Goal: Task Accomplishment & Management: Manage account settings

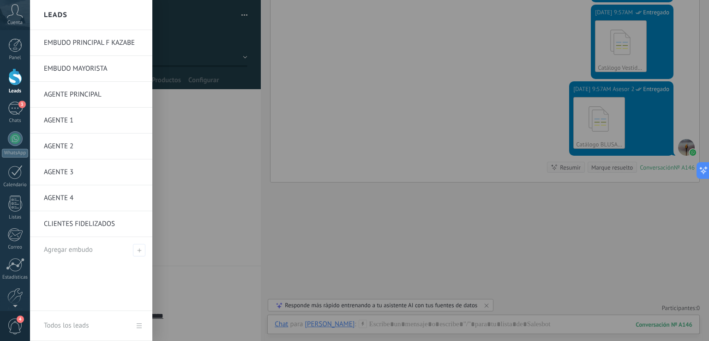
click at [96, 43] on link "EMBUDO PRINCIPAL F KAZABE" at bounding box center [93, 43] width 99 height 26
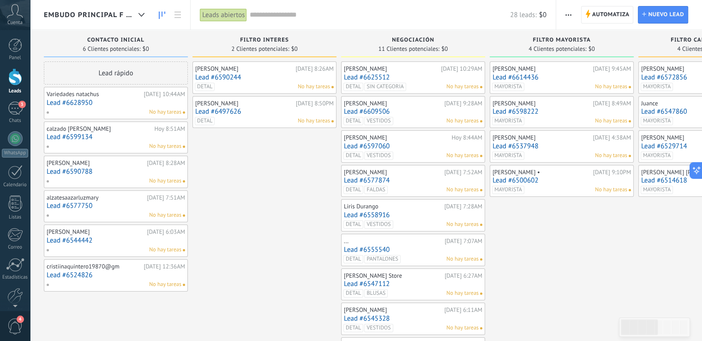
click at [127, 101] on link "Lead #6628950" at bounding box center [116, 103] width 138 height 8
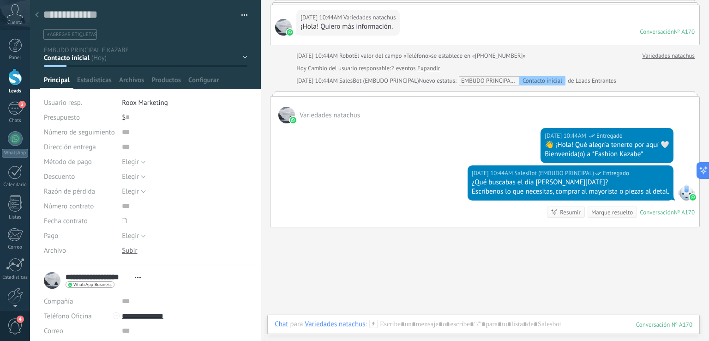
scroll to position [112, 0]
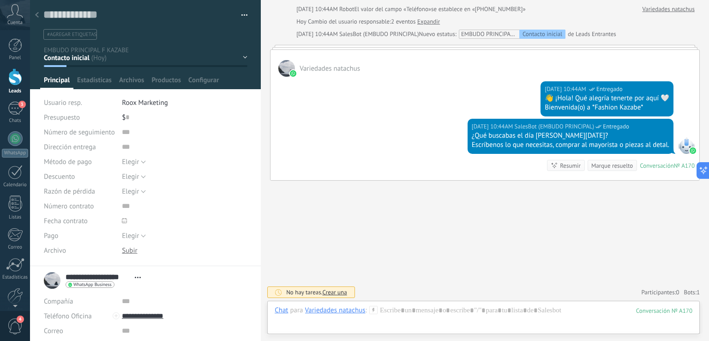
click at [37, 15] on icon at bounding box center [37, 15] width 4 height 6
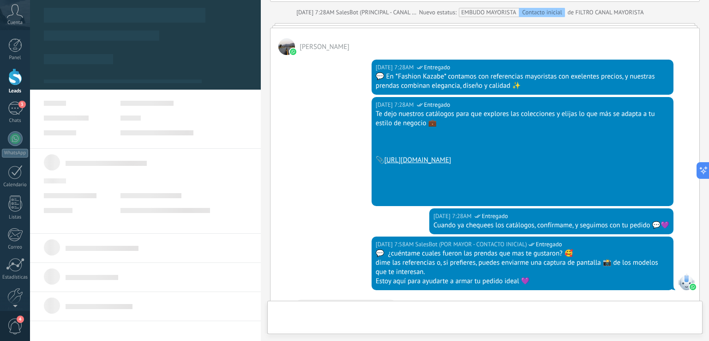
scroll to position [1625, 0]
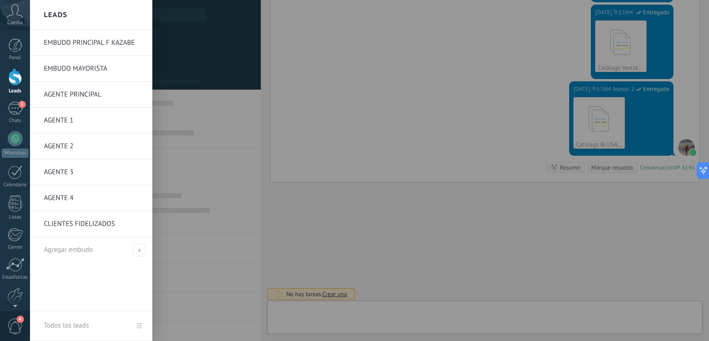
click at [89, 36] on link "EMBUDO PRINCIPAL F KAZABE" at bounding box center [93, 43] width 99 height 26
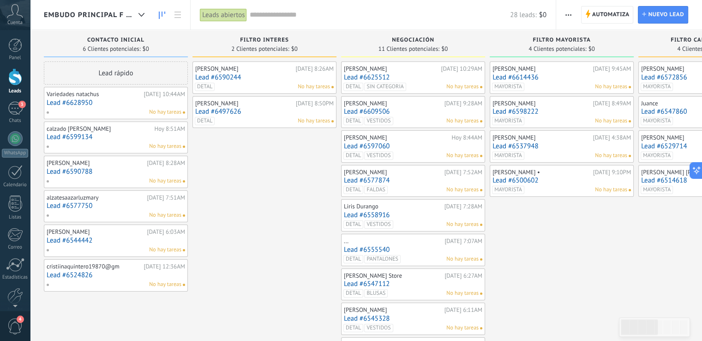
click at [396, 76] on link "Lead #6625512" at bounding box center [413, 77] width 138 height 8
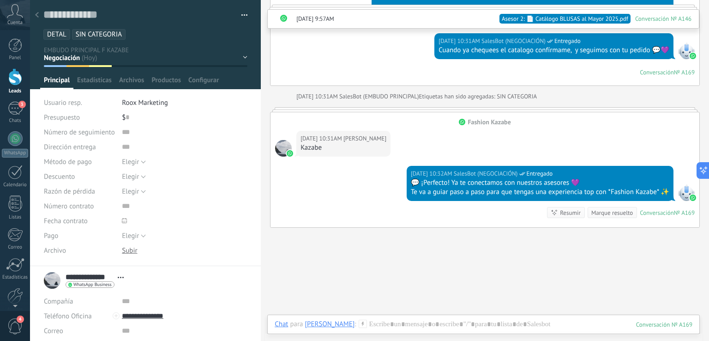
scroll to position [775, 0]
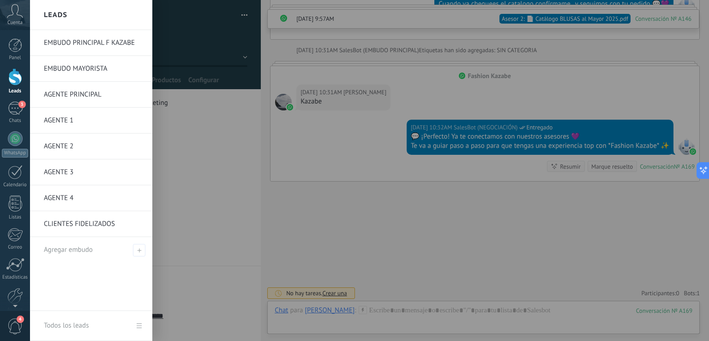
click at [59, 122] on link "AGENTE 1" at bounding box center [93, 121] width 99 height 26
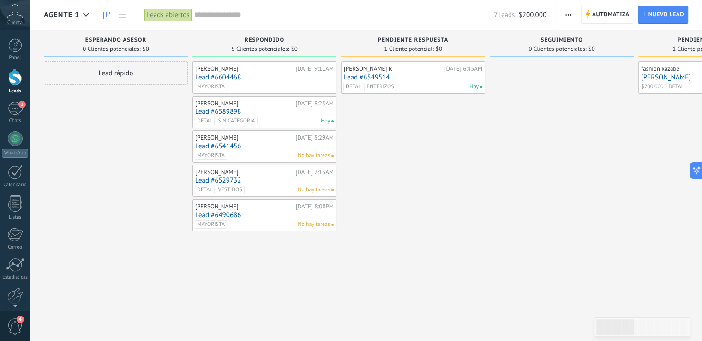
click at [420, 76] on link "Lead #6549514" at bounding box center [413, 77] width 138 height 8
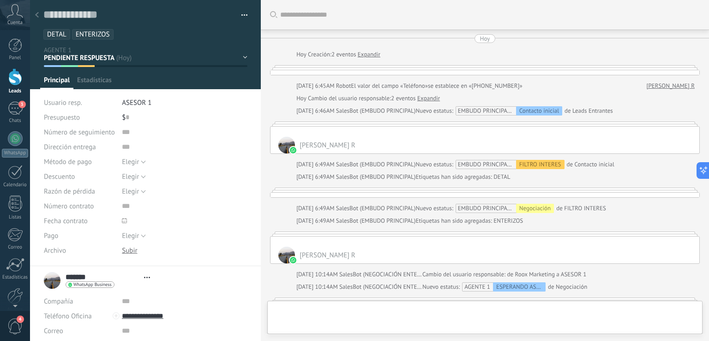
type textarea "**********"
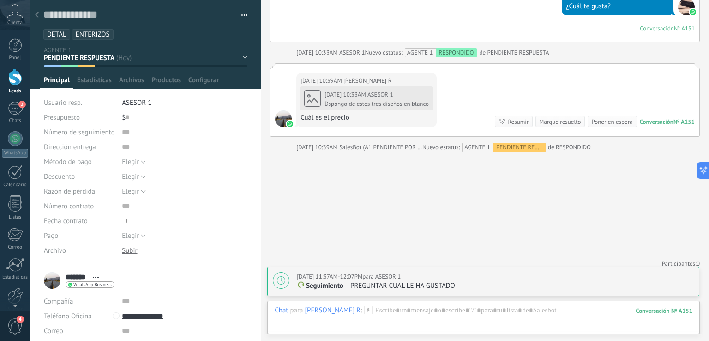
scroll to position [1728, 0]
click at [381, 100] on div "Dspongo de estos tres diseños en blanco" at bounding box center [376, 103] width 104 height 7
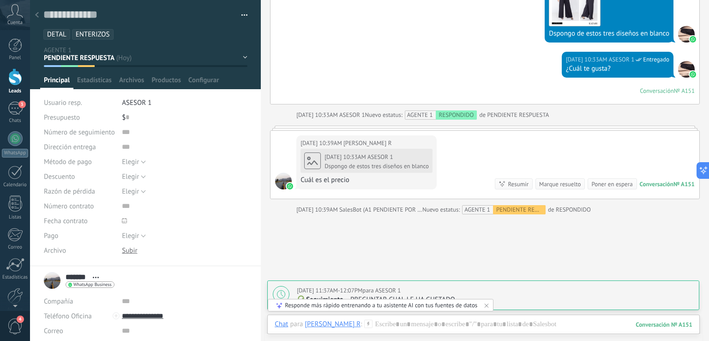
scroll to position [1682, 0]
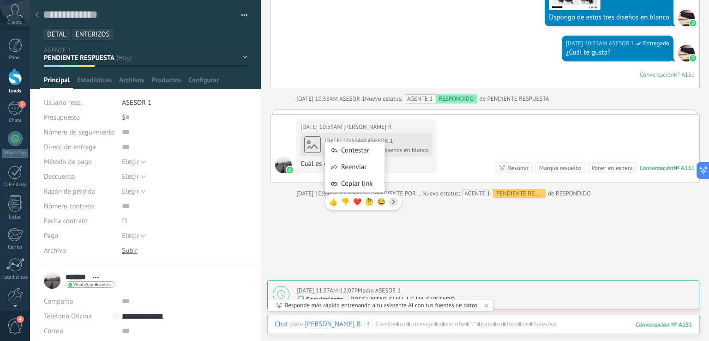
click at [408, 139] on div "[DATE] 10:33AM ASESOR 1" at bounding box center [376, 140] width 104 height 9
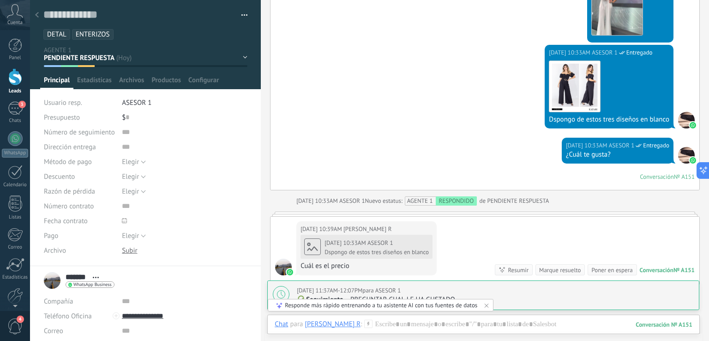
scroll to position [1728, 0]
